Goal: Task Accomplishment & Management: Complete application form

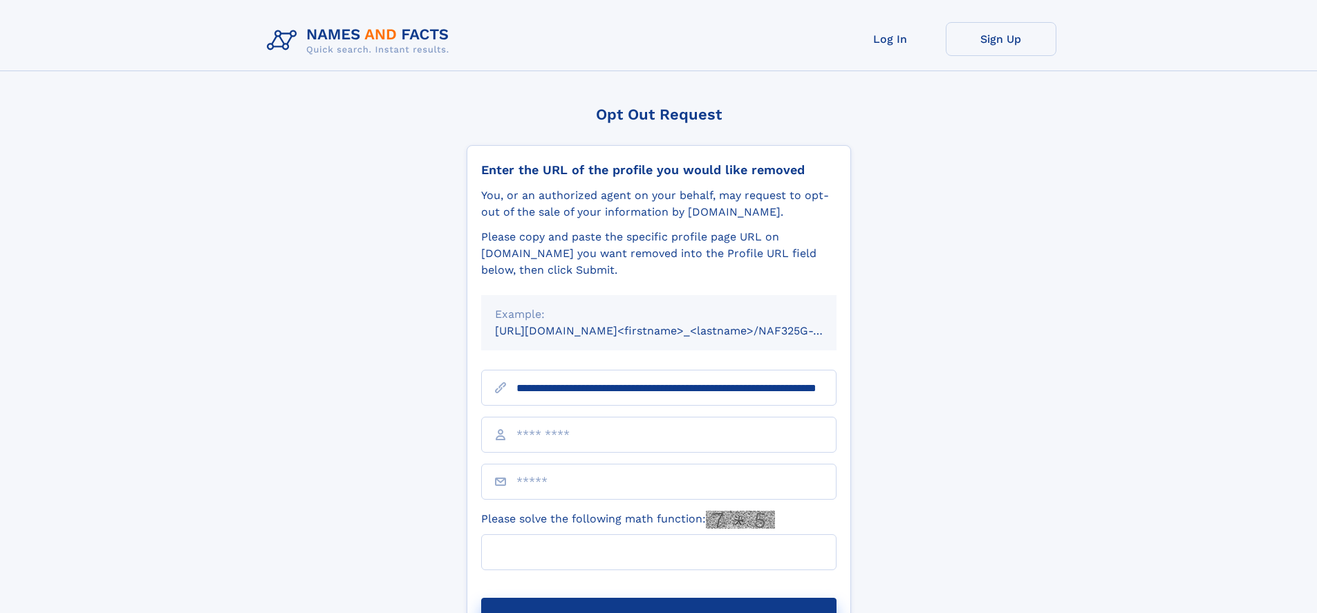
scroll to position [0, 125]
type input "**********"
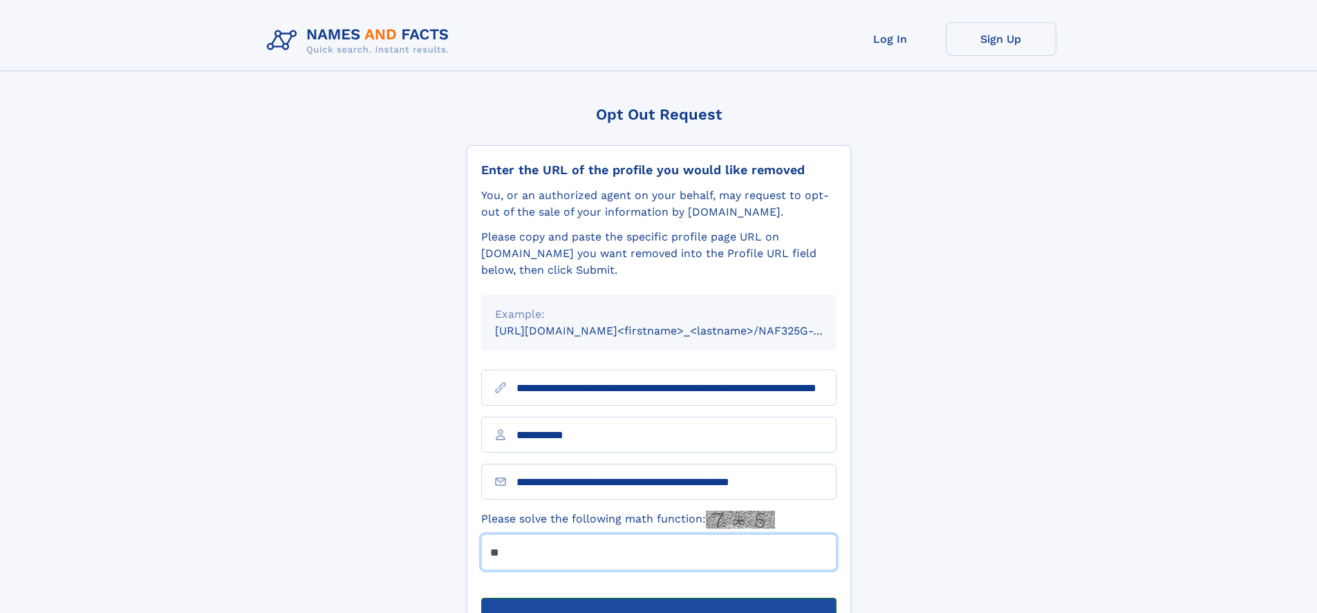
type input "**"
click at [658, 598] on button "Submit Opt Out Request" at bounding box center [658, 620] width 355 height 44
